Goal: Check status: Check status

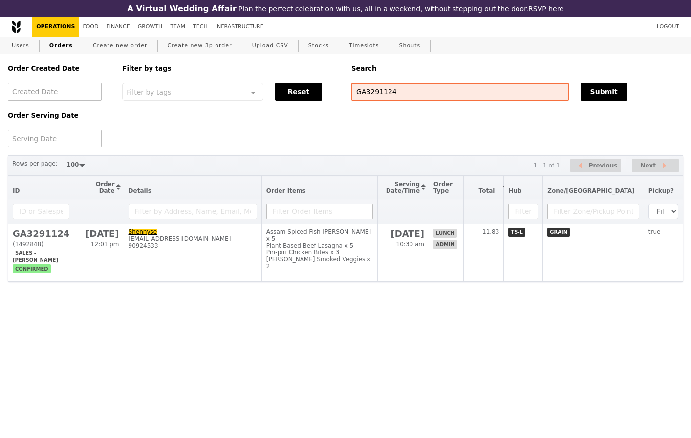
select select "100"
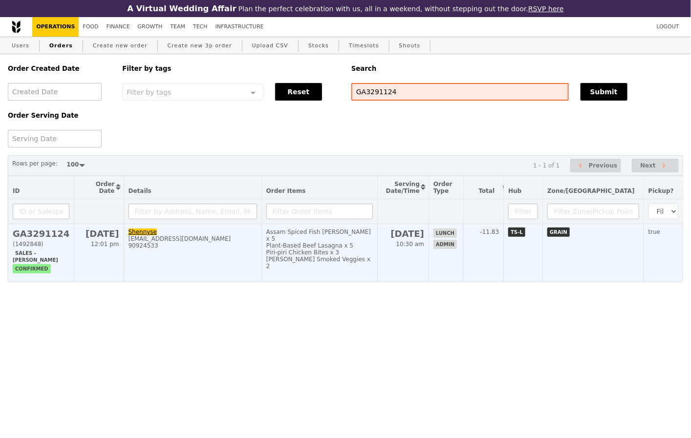
click at [10, 228] on td "GA3291124 (1492848) Sales - [PERSON_NAME] confirmed" at bounding box center [41, 253] width 66 height 58
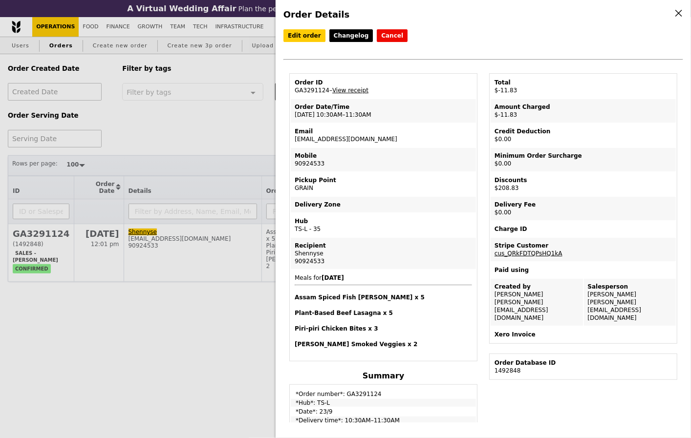
drag, startPoint x: 327, startPoint y: 89, endPoint x: 293, endPoint y: 90, distance: 33.2
click at [293, 90] on td "Order ID GA3291124 – View receipt" at bounding box center [383, 86] width 185 height 23
copy td "GA3291124"
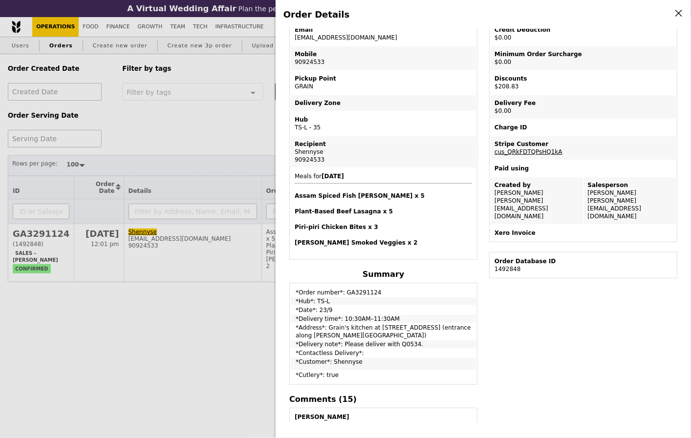
scroll to position [135, 0]
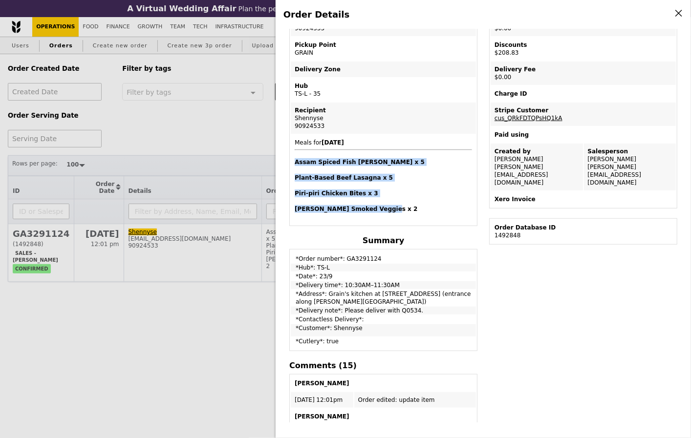
drag, startPoint x: 295, startPoint y: 158, endPoint x: 384, endPoint y: 204, distance: 99.9
click at [384, 204] on span "Meals for [DATE] Assam Spiced Fish [PERSON_NAME] x 5 Plant-Based Beef Lasagna x…" at bounding box center [383, 176] width 177 height 74
copy span "Assam Spiced Fish [PERSON_NAME] x 5 Plant-Based Beef Lasagna x 5 Piri-piri Chic…"
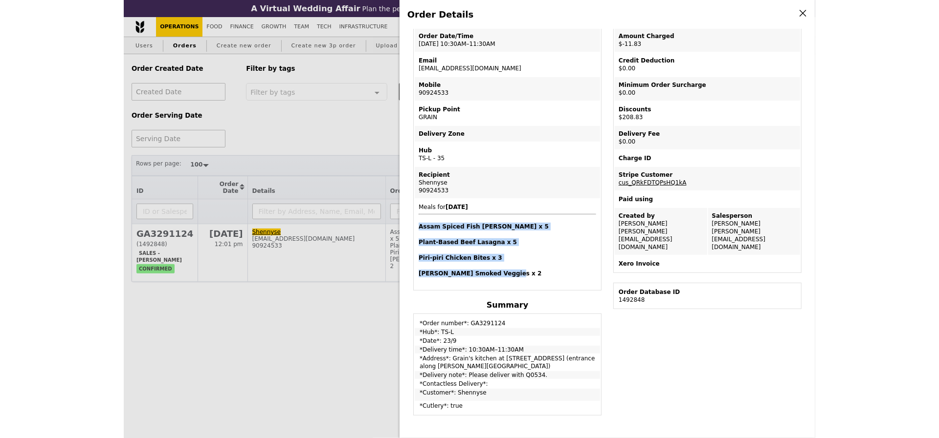
scroll to position [72, 0]
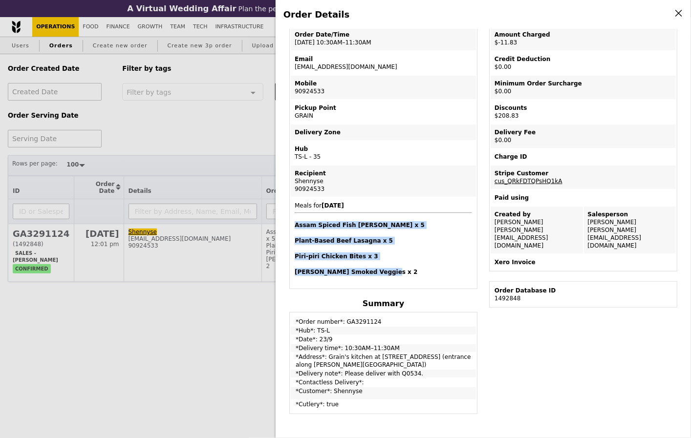
click at [333, 225] on h4 "Assam Spiced Fish [PERSON_NAME] x 5" at bounding box center [383, 225] width 177 height 8
drag, startPoint x: 294, startPoint y: 221, endPoint x: 387, endPoint y: 267, distance: 103.4
click at [387, 267] on span "Meals for [DATE] Assam Spiced Fish [PERSON_NAME] x 5 Plant-Based Beef Lasagna x…" at bounding box center [383, 239] width 177 height 74
copy span "Assam Spiced Fish [PERSON_NAME] x 5 Plant-Based Beef Lasagna x 5 Piri-piri Chic…"
